Goal: Task Accomplishment & Management: Manage account settings

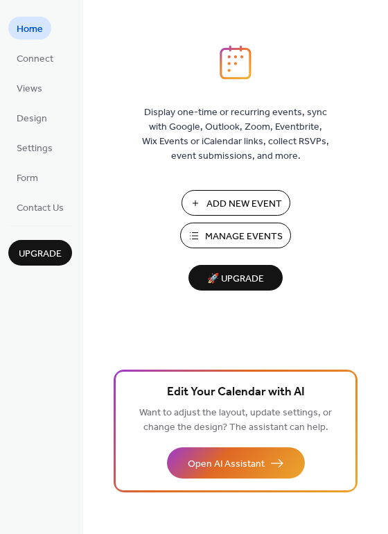
click at [245, 242] on span "Manage Events" at bounding box center [244, 237] width 78 height 15
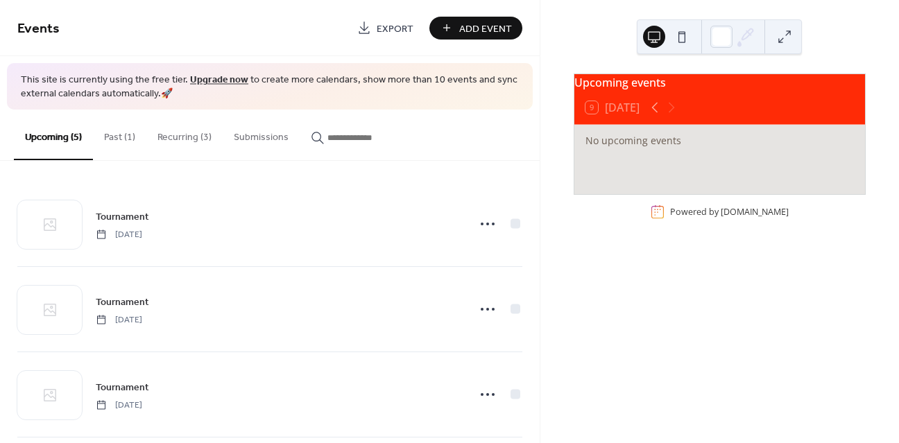
click at [174, 138] on button "Recurring (3)" at bounding box center [184, 134] width 76 height 49
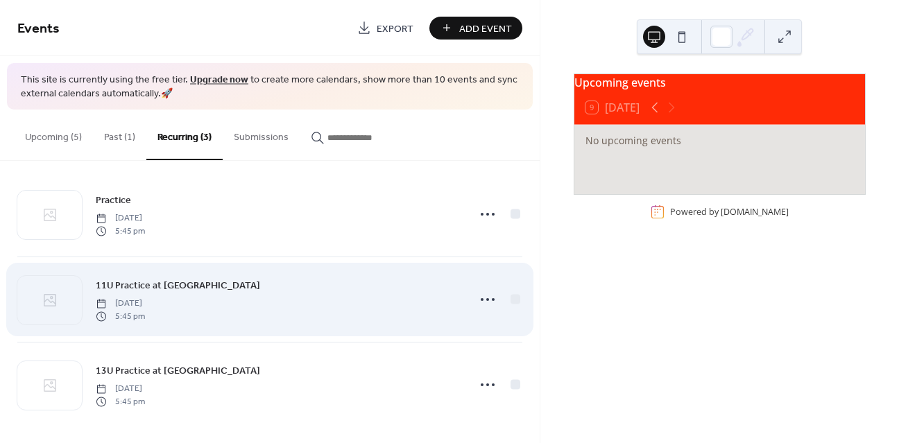
scroll to position [15, 0]
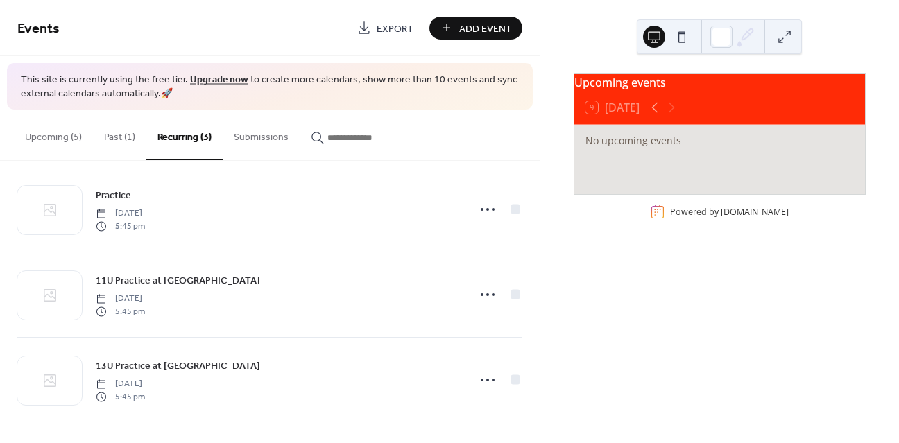
click at [69, 138] on button "Upcoming (5)" at bounding box center [53, 134] width 79 height 49
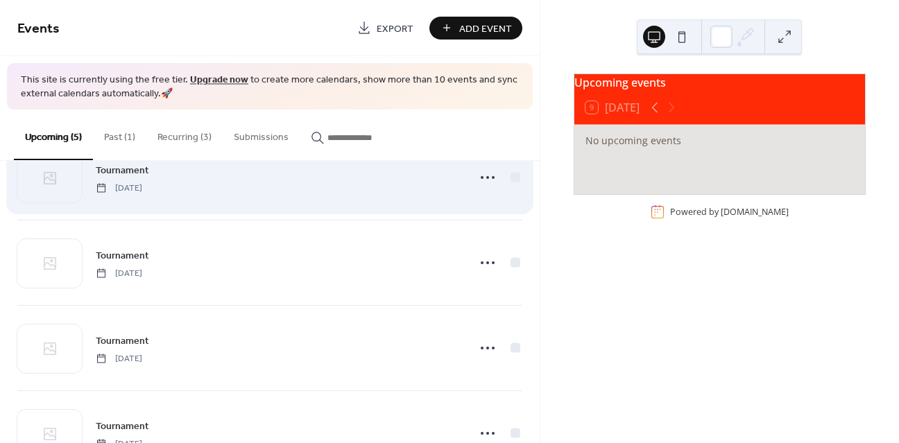
scroll to position [186, 0]
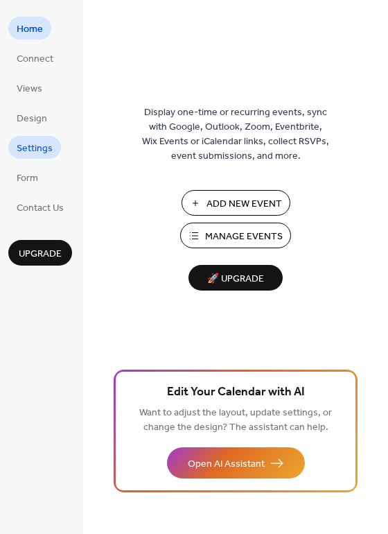
click at [49, 147] on span "Settings" at bounding box center [35, 148] width 36 height 15
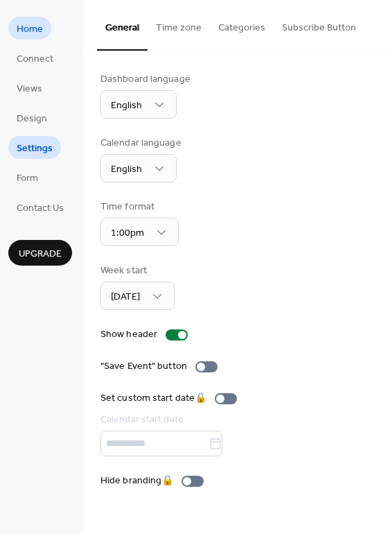
click at [38, 26] on span "Home" at bounding box center [30, 29] width 26 height 15
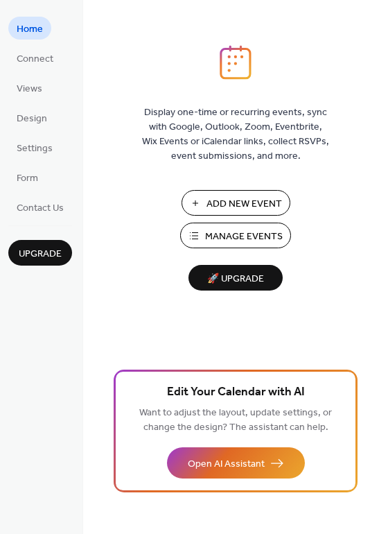
click at [235, 239] on span "Manage Events" at bounding box center [244, 237] width 78 height 15
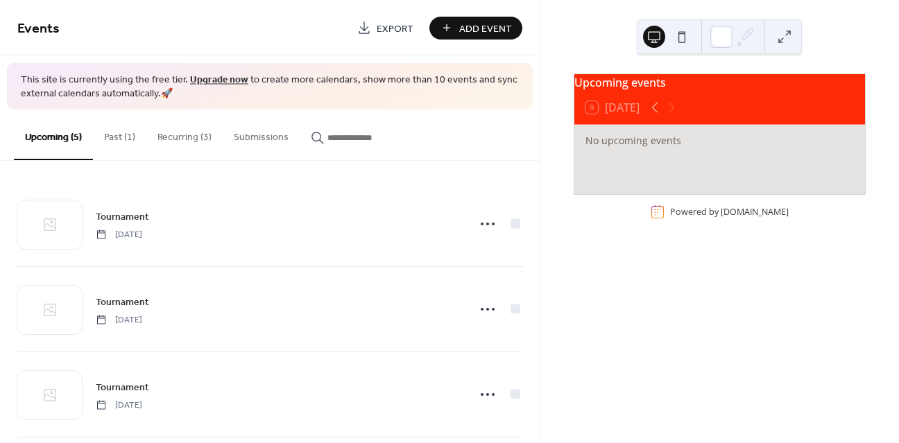
click at [199, 138] on button "Recurring (3)" at bounding box center [184, 134] width 76 height 49
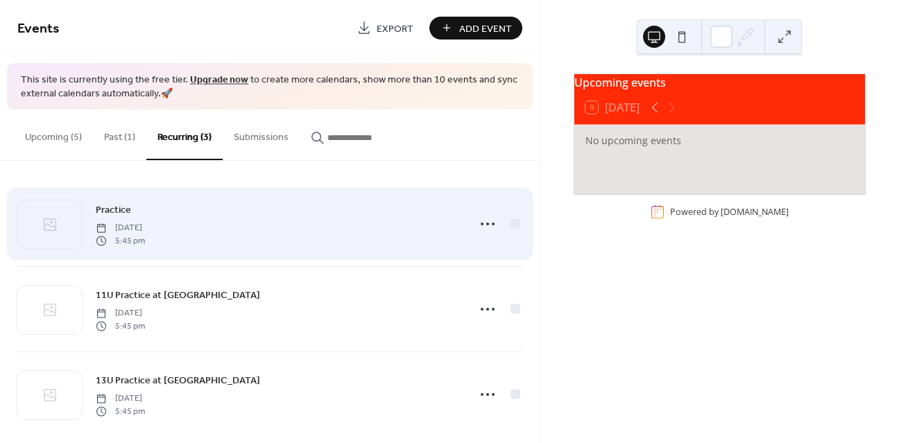
click at [413, 244] on div "Practice [DATE] 5:45 pm" at bounding box center [277, 224] width 363 height 44
click at [476, 225] on icon at bounding box center [487, 224] width 22 height 22
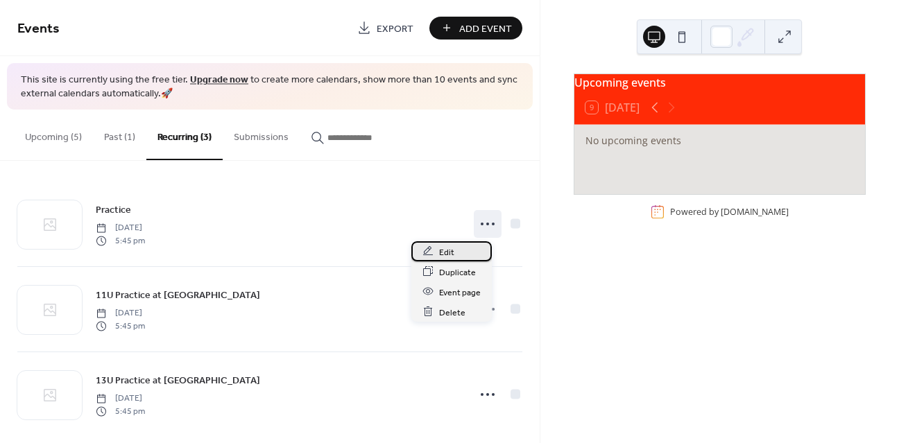
click at [459, 252] on div "Edit" at bounding box center [451, 251] width 80 height 20
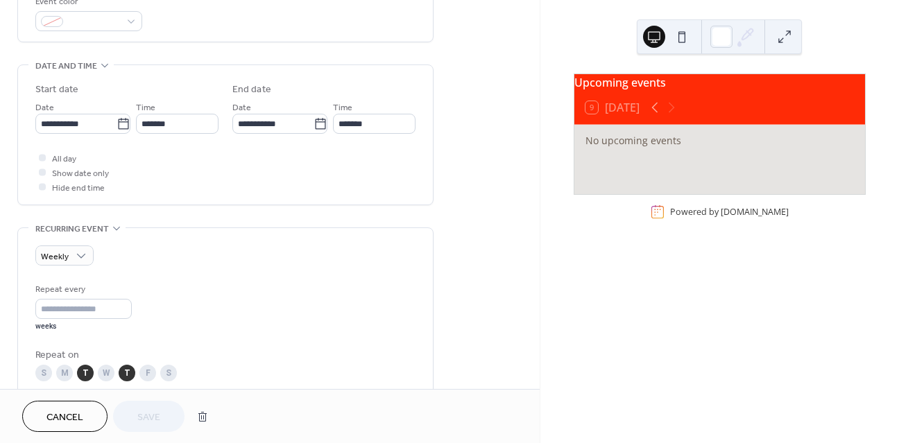
scroll to position [397, 0]
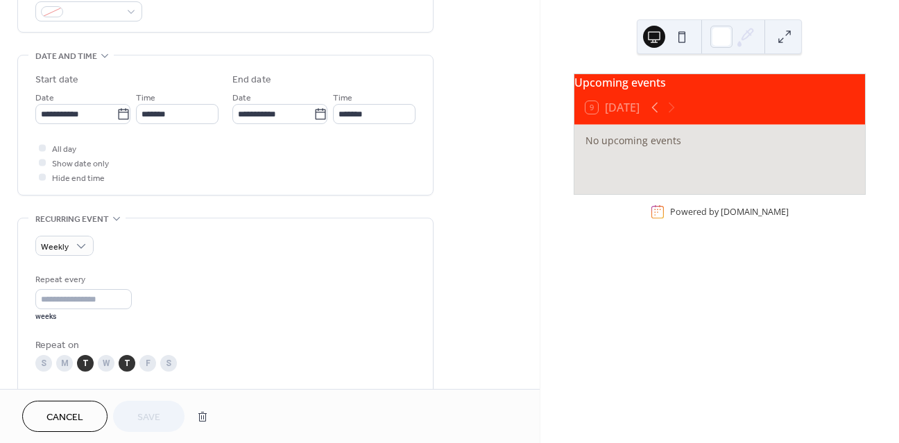
click at [687, 35] on button at bounding box center [682, 37] width 22 height 22
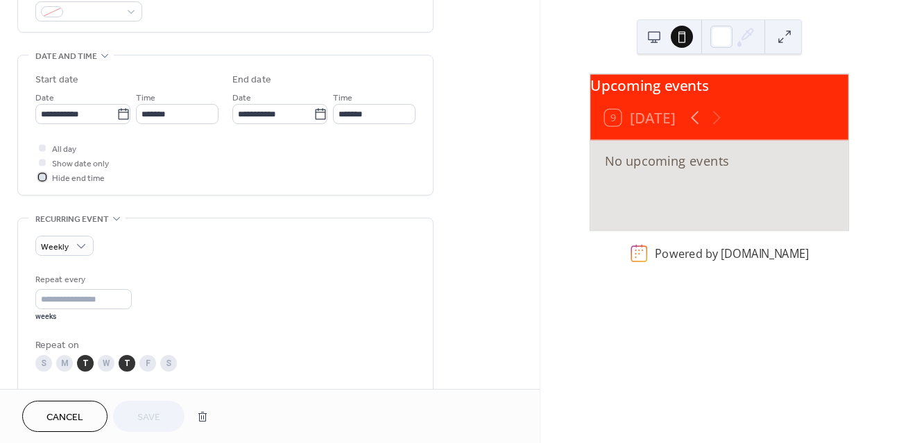
click at [44, 180] on div at bounding box center [42, 176] width 7 height 7
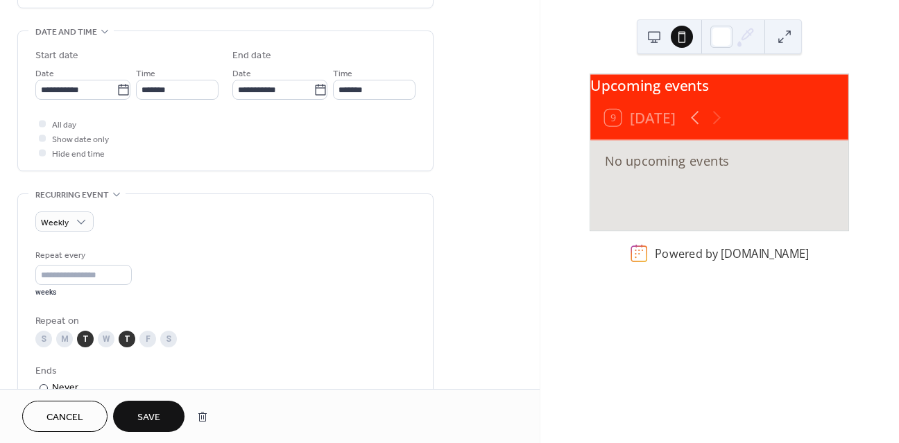
click at [154, 420] on span "Save" at bounding box center [148, 418] width 23 height 15
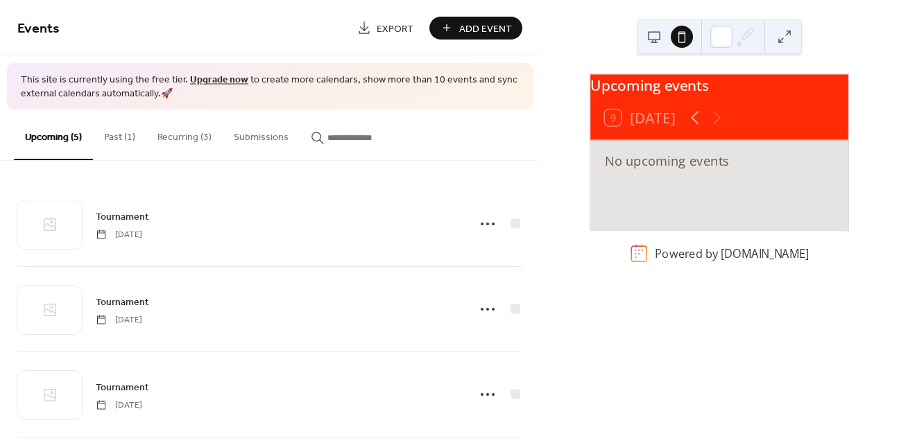
click at [189, 132] on button "Recurring (3)" at bounding box center [184, 134] width 76 height 49
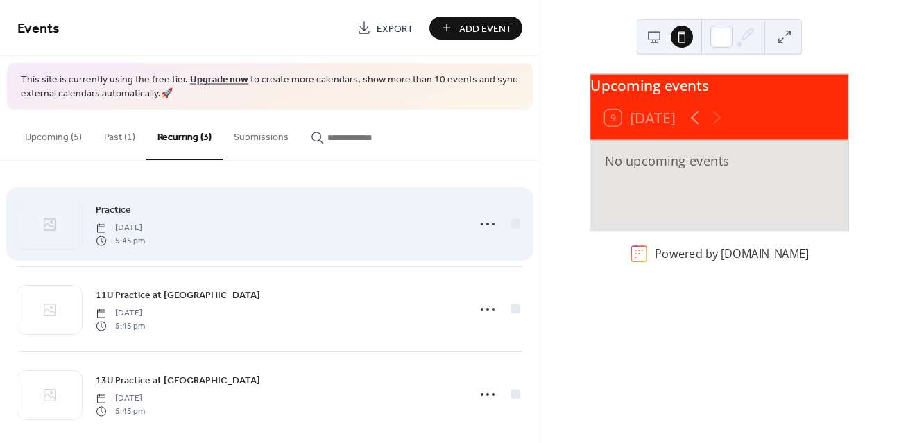
click at [342, 205] on div "Practice [DATE] 5:45 pm" at bounding box center [277, 224] width 363 height 44
click at [478, 221] on icon at bounding box center [487, 224] width 22 height 22
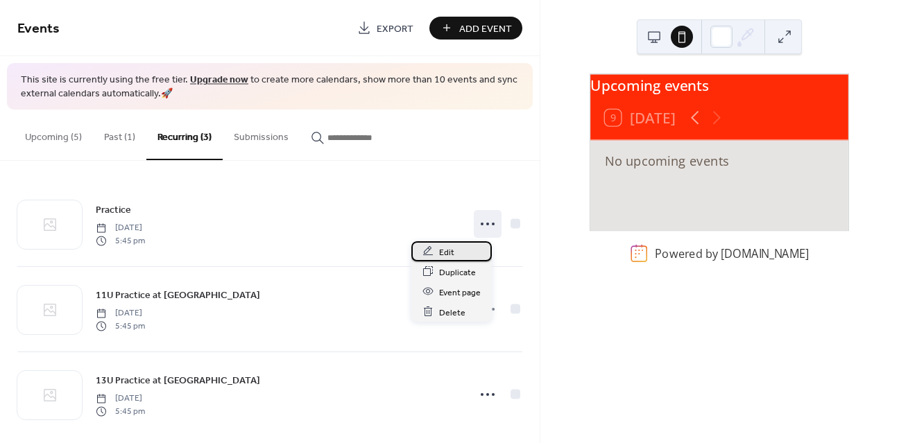
click at [453, 255] on span "Edit" at bounding box center [446, 252] width 15 height 15
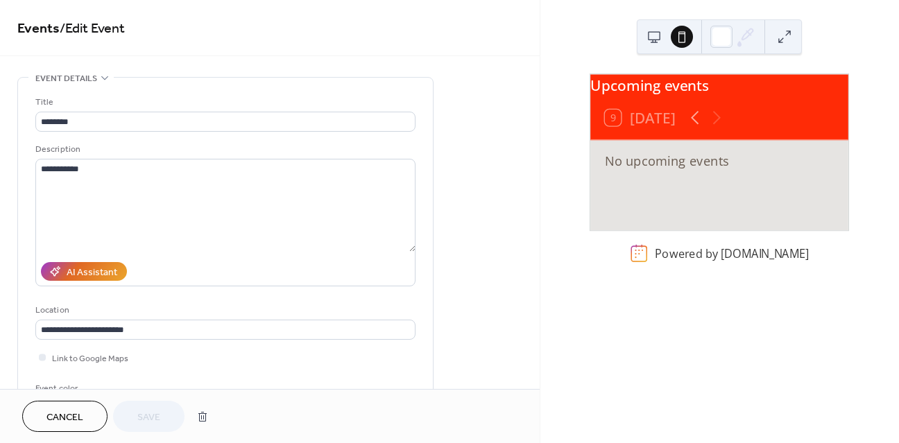
click at [759, 108] on div "9 [DATE]" at bounding box center [719, 117] width 258 height 43
click at [759, 109] on div "9 [DATE]" at bounding box center [719, 117] width 258 height 43
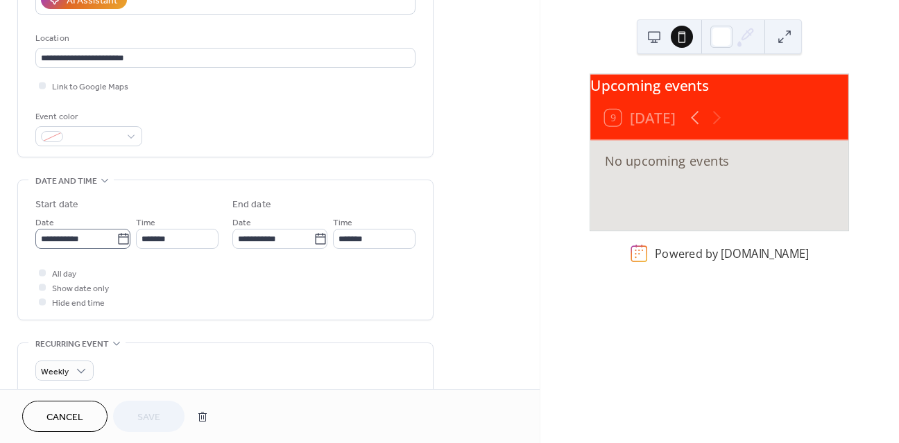
scroll to position [311, 0]
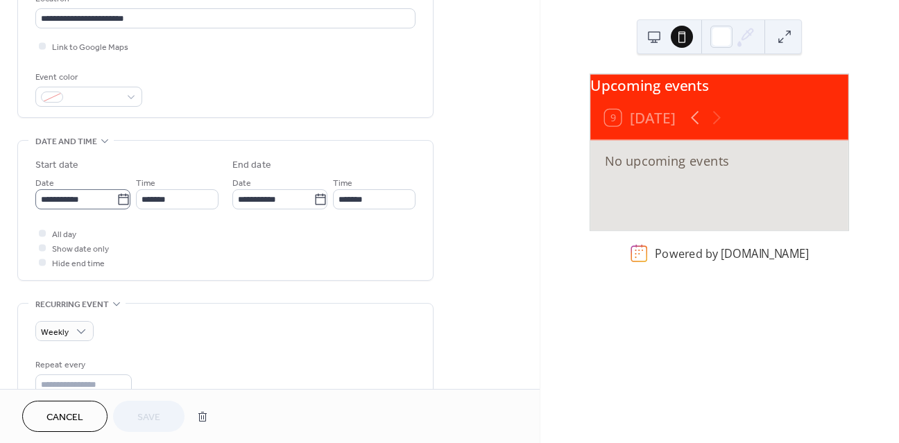
click at [120, 207] on icon at bounding box center [123, 200] width 14 height 14
click at [116, 209] on input "**********" at bounding box center [75, 199] width 81 height 20
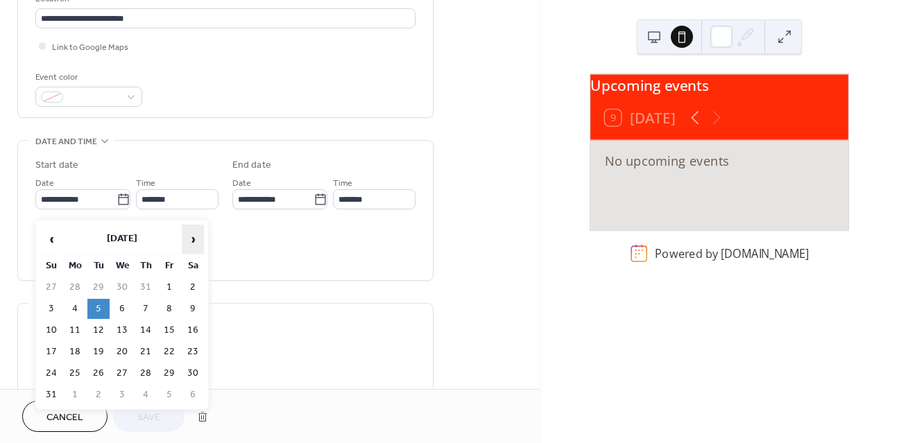
click at [194, 245] on span "›" at bounding box center [192, 239] width 21 height 28
click at [93, 307] on td "9" at bounding box center [98, 309] width 22 height 20
type input "**********"
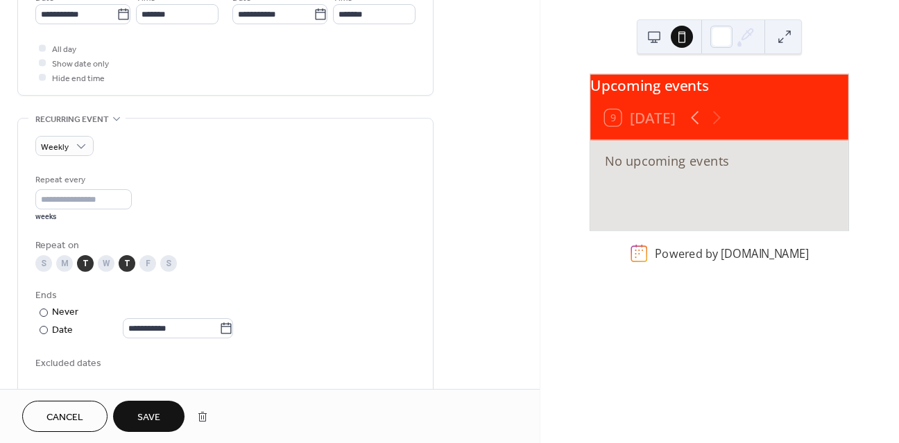
scroll to position [499, 0]
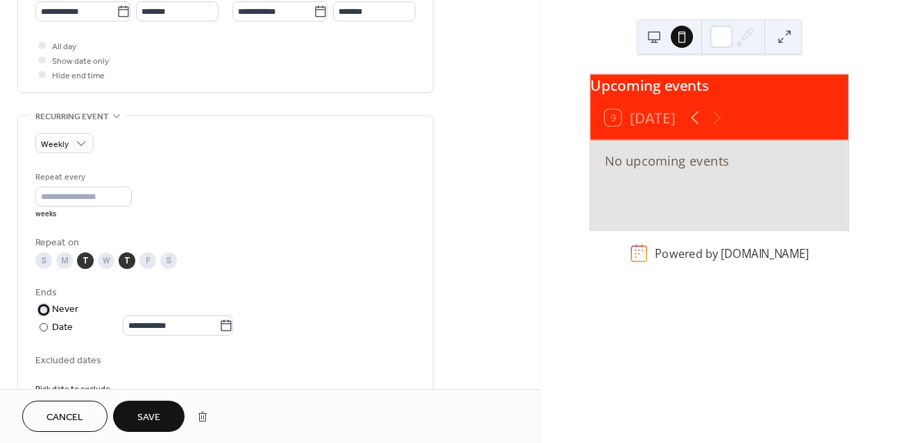
click at [45, 314] on div at bounding box center [44, 310] width 8 height 8
click at [160, 418] on span "Save" at bounding box center [148, 418] width 23 height 15
